Goal: Information Seeking & Learning: Learn about a topic

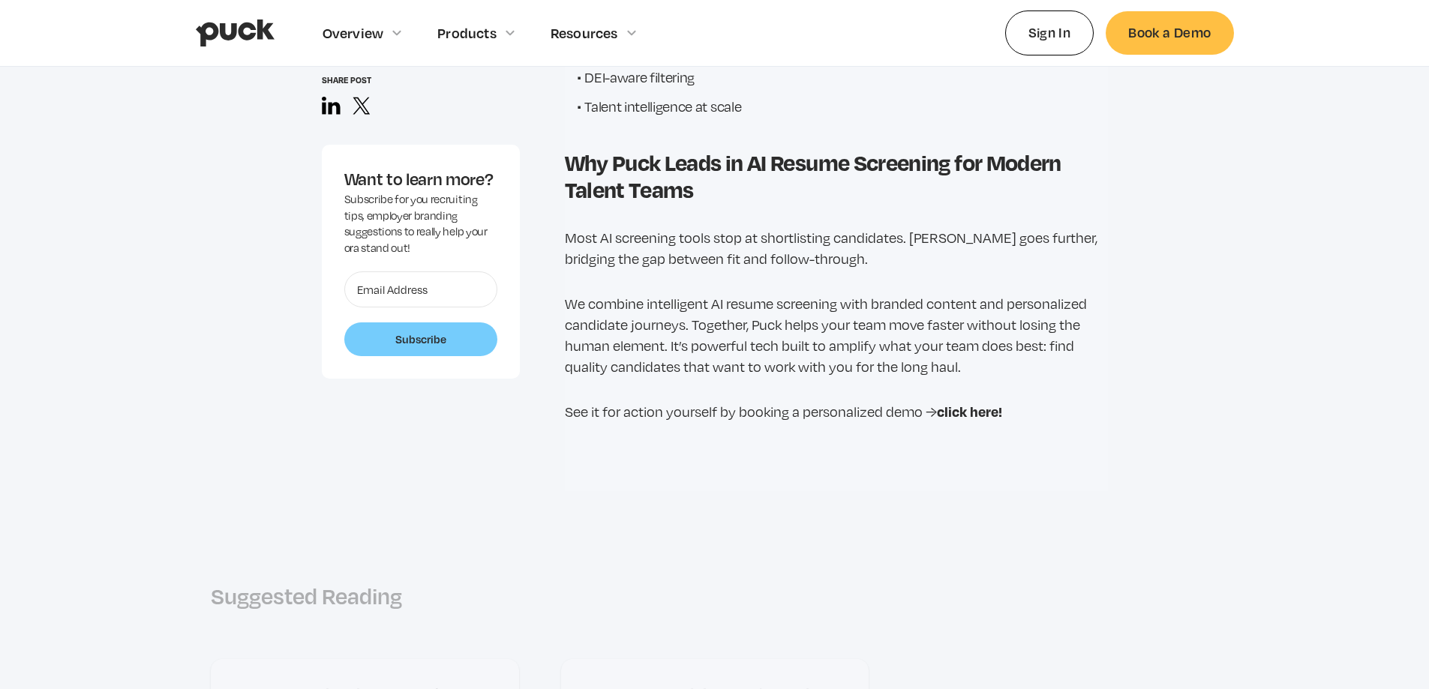
scroll to position [4577, 0]
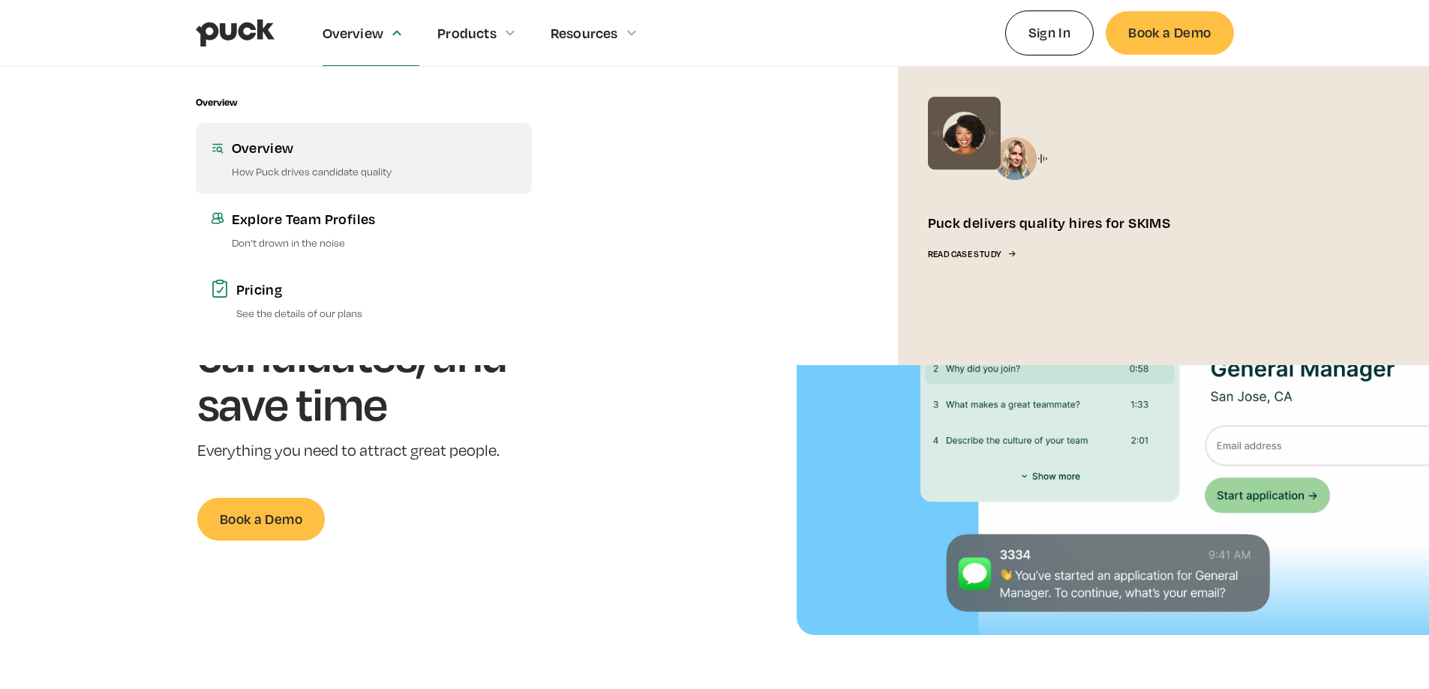
click at [306, 149] on div "Overview" at bounding box center [374, 147] width 285 height 19
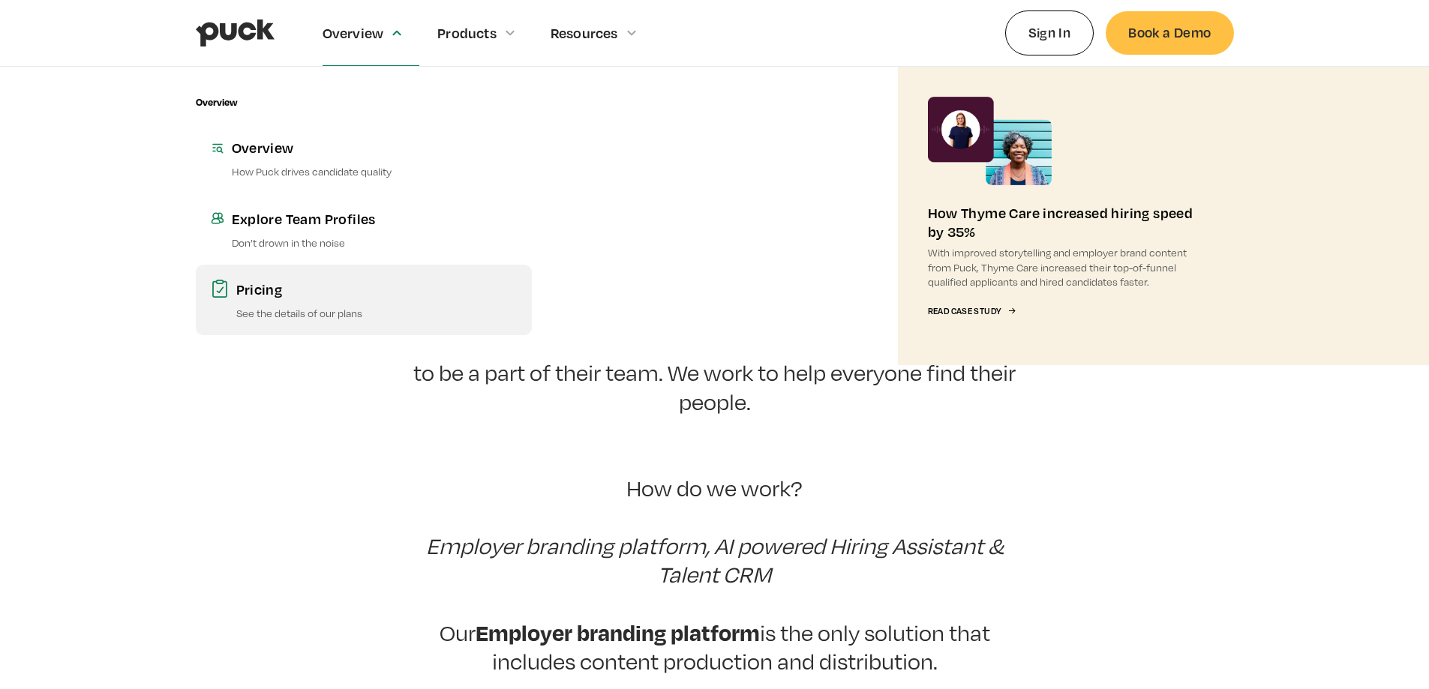
click at [341, 301] on link "Pricing See the details of our plans" at bounding box center [364, 300] width 336 height 71
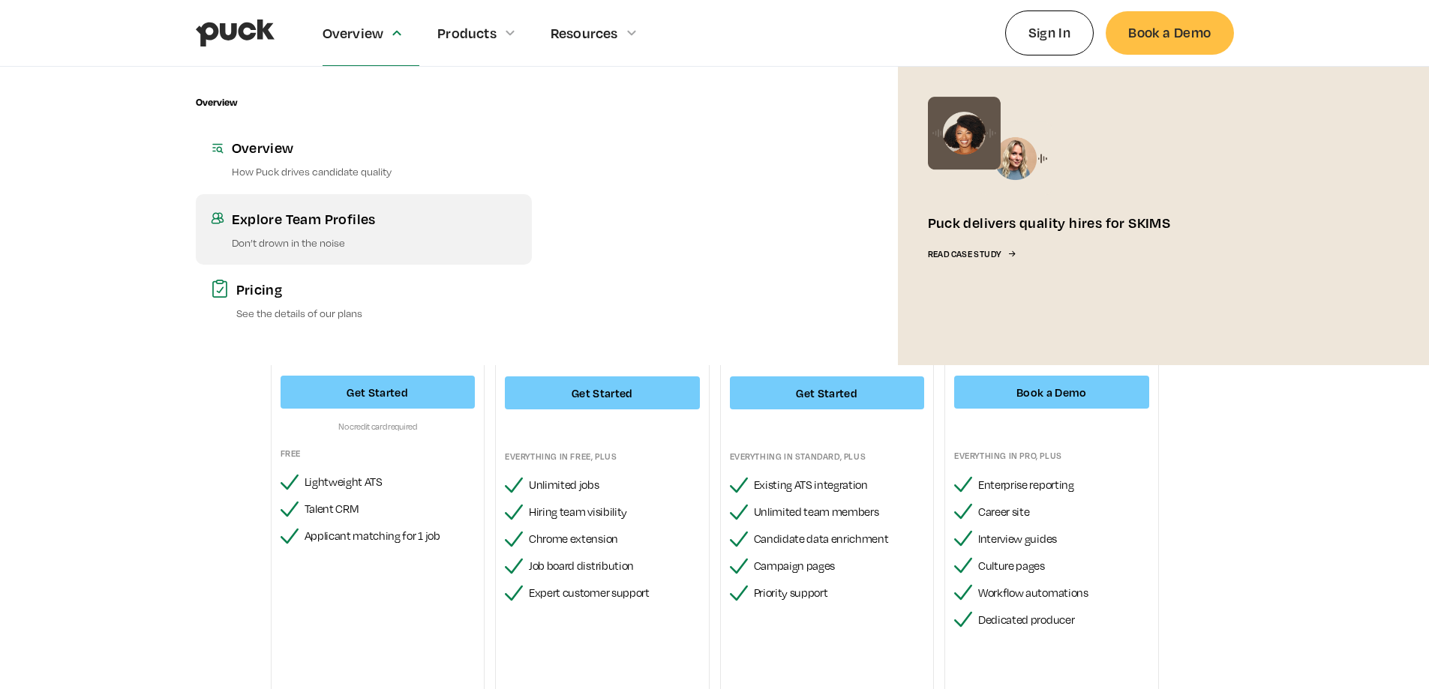
click at [347, 215] on div "Explore Team Profiles" at bounding box center [374, 218] width 285 height 19
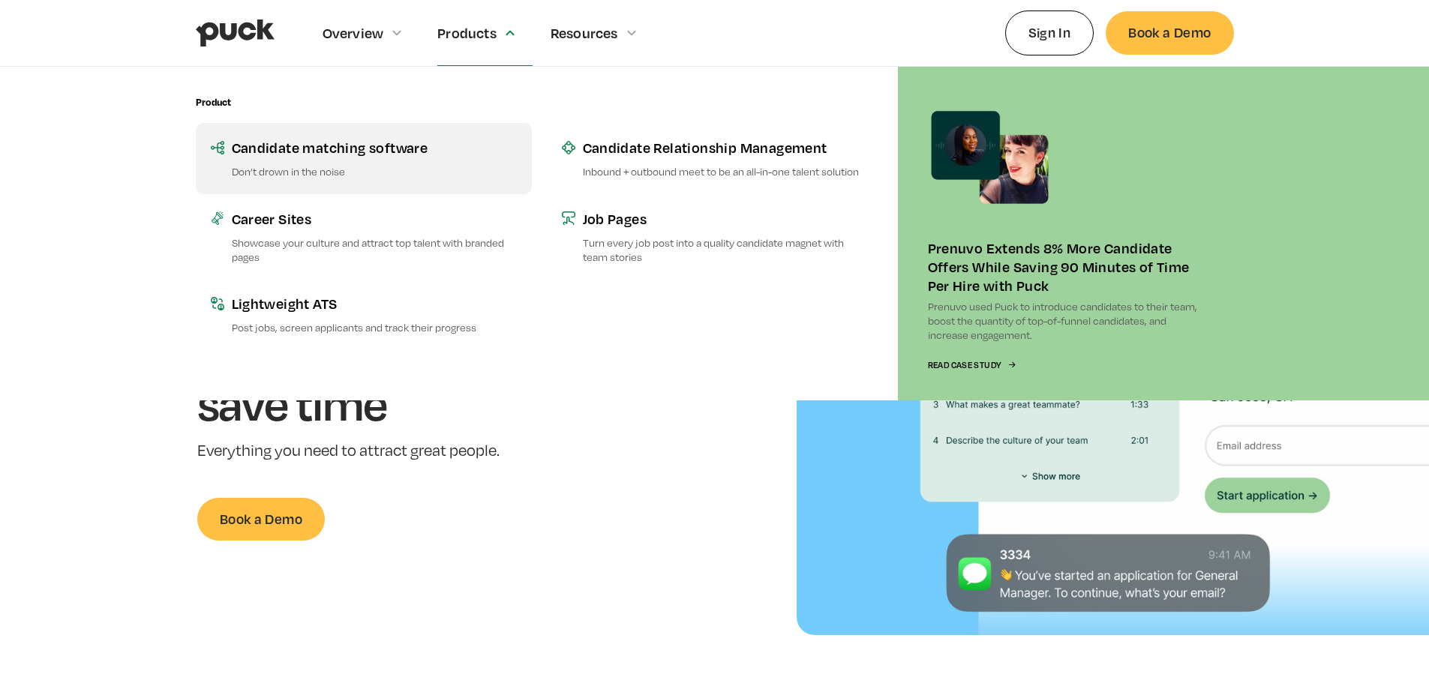
click at [385, 157] on div "Candidate matching software" at bounding box center [374, 147] width 285 height 19
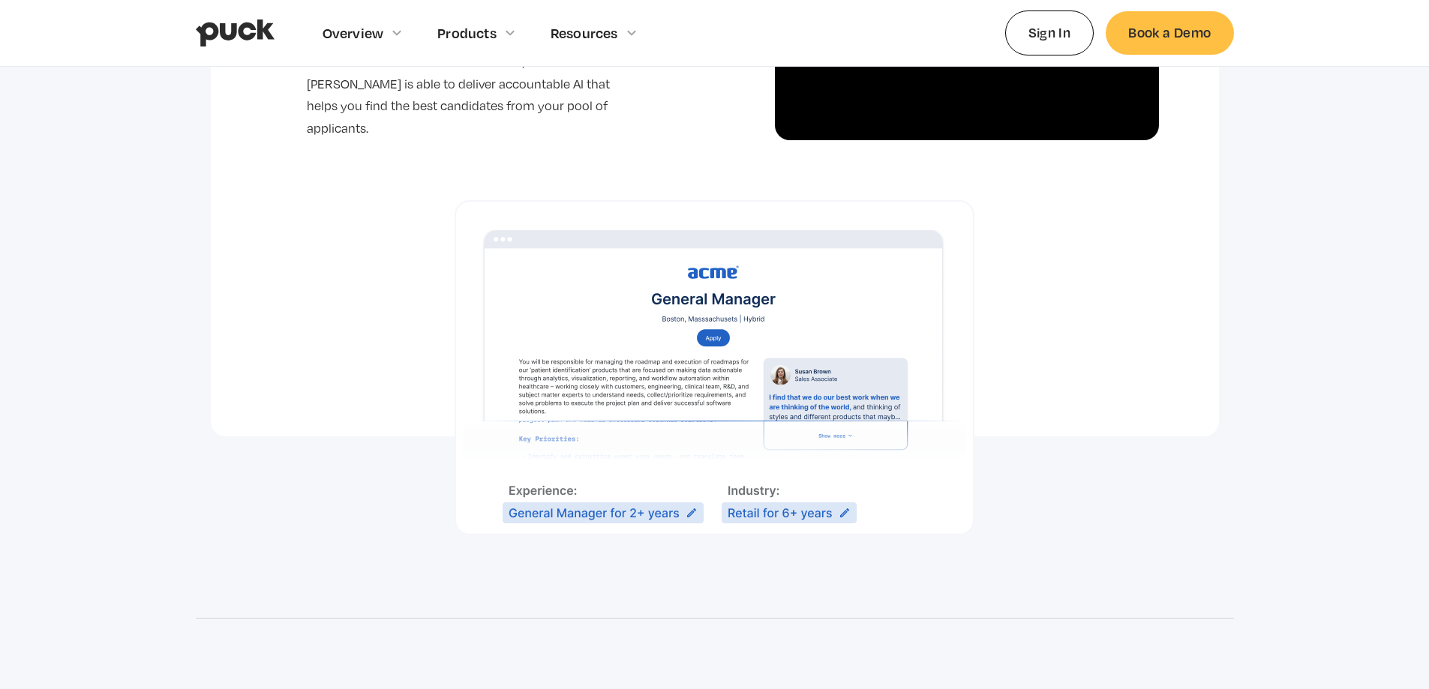
scroll to position [900, 0]
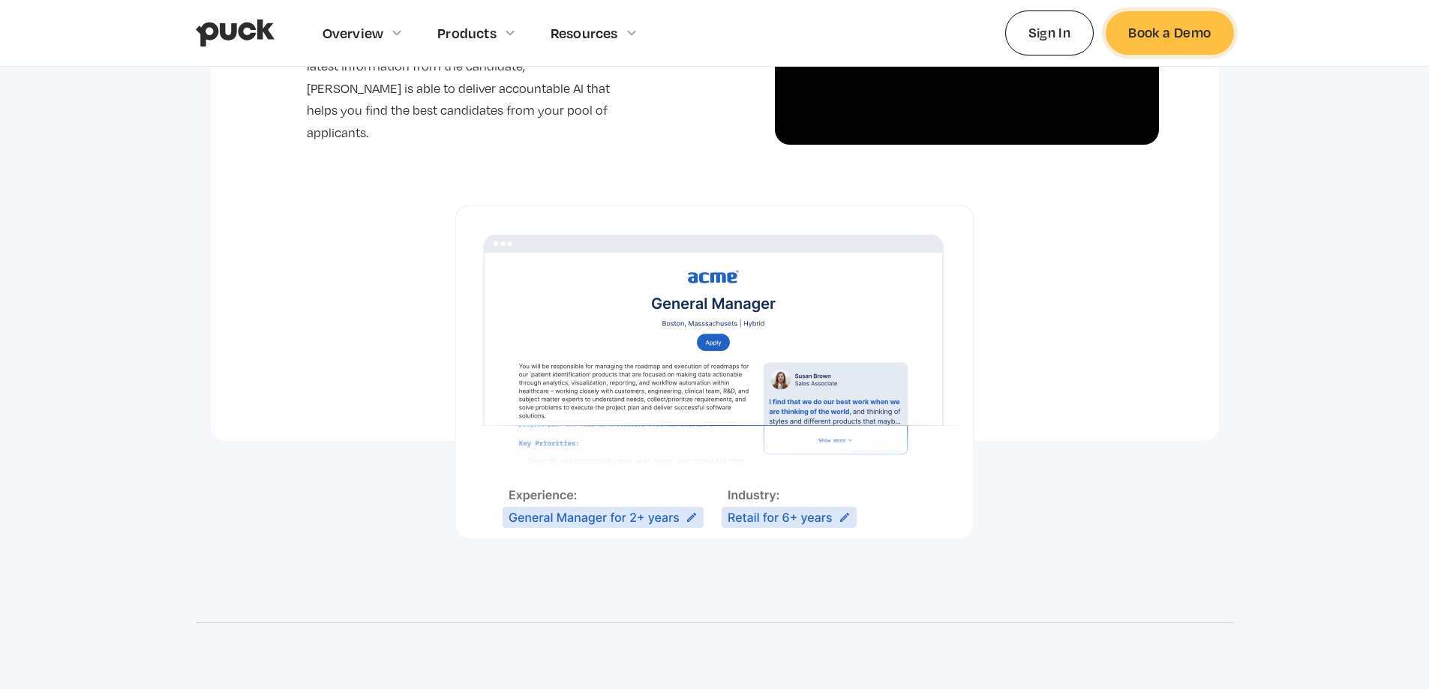
click at [1183, 34] on link "Book a Demo" at bounding box center [1170, 32] width 128 height 43
